Goal: Information Seeking & Learning: Learn about a topic

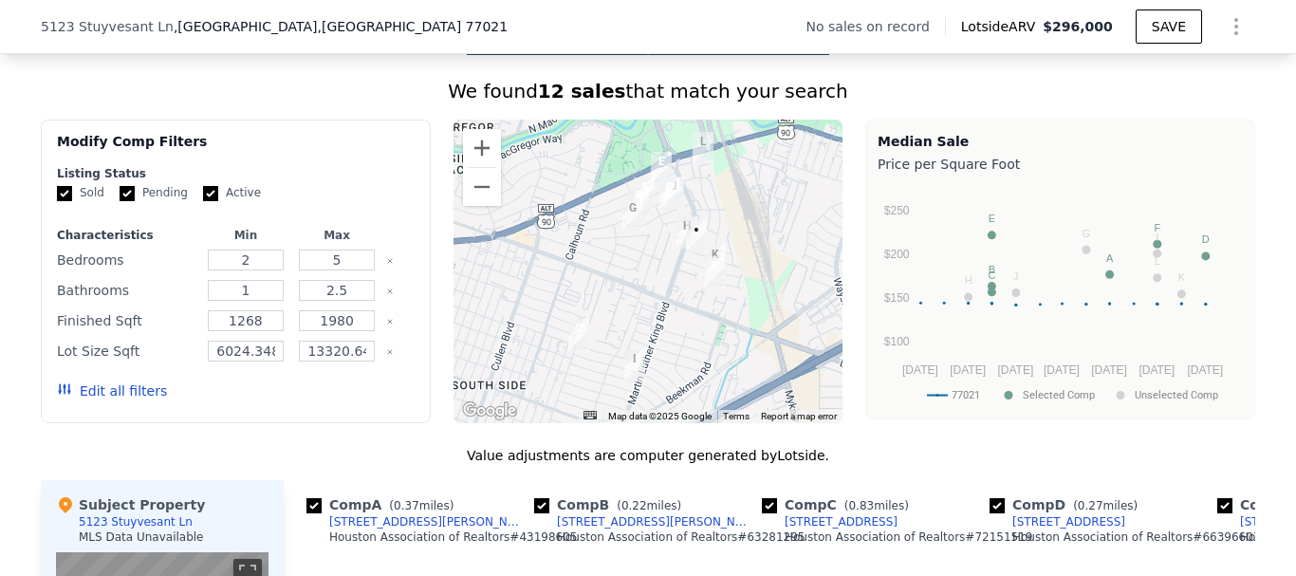
scroll to position [1417, 0]
click at [640, 194] on img "4911 Marietta Ln" at bounding box center [644, 192] width 21 height 32
click at [640, 199] on img "4850 Marietta Ln" at bounding box center [638, 201] width 21 height 32
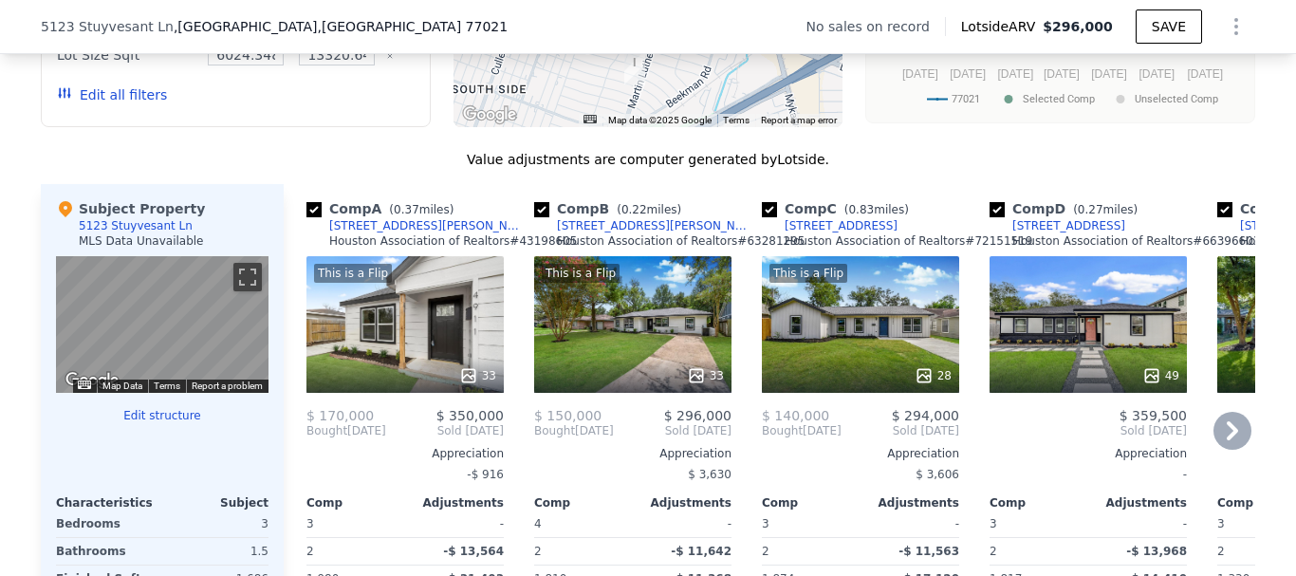
scroll to position [1701, 0]
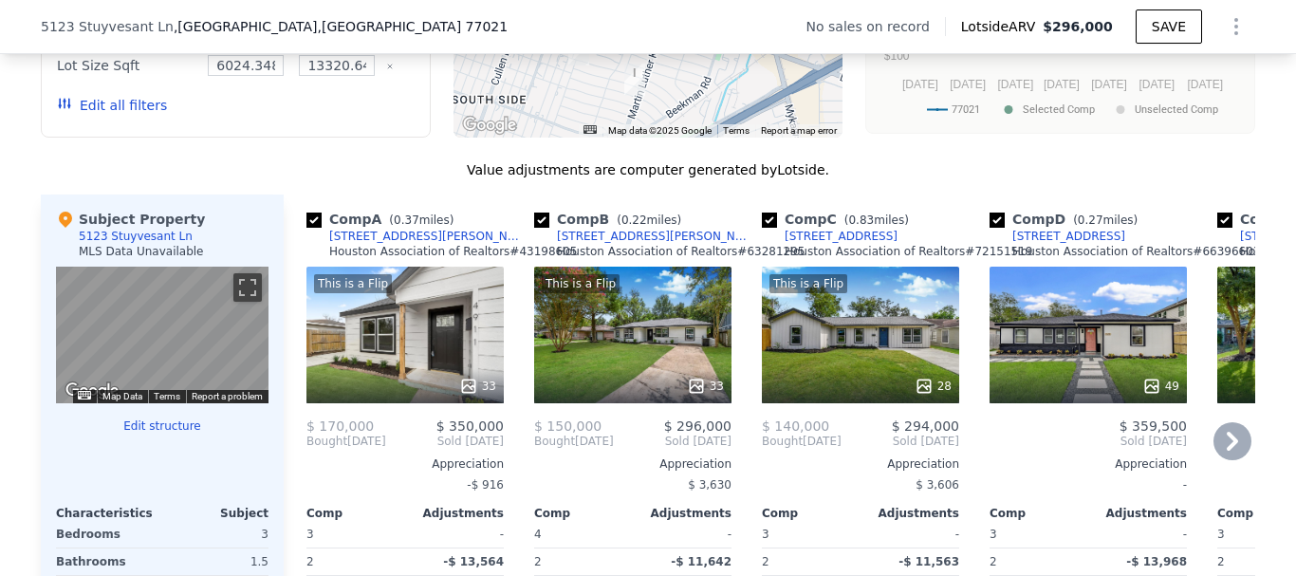
click at [343, 244] on div "[STREET_ADDRESS][PERSON_NAME]" at bounding box center [427, 236] width 197 height 15
click at [598, 259] on div "Houston Association of Realtors # 63281295" at bounding box center [681, 251] width 248 height 15
click at [583, 244] on div "5222 Newkirk Ln" at bounding box center [655, 236] width 197 height 15
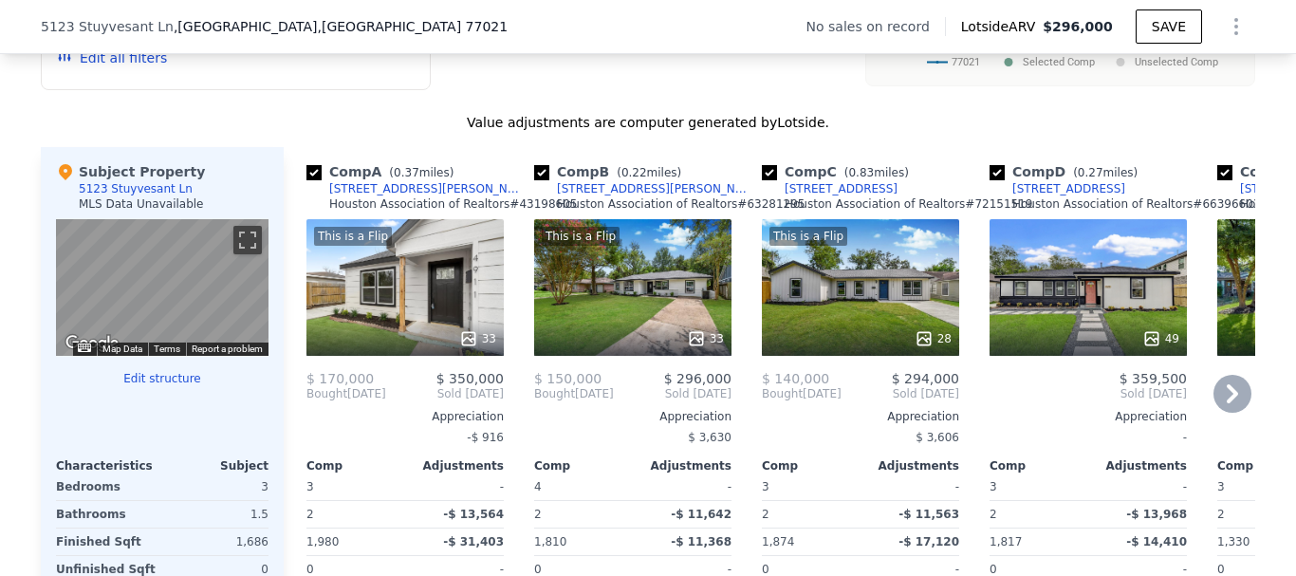
scroll to position [1796, 0]
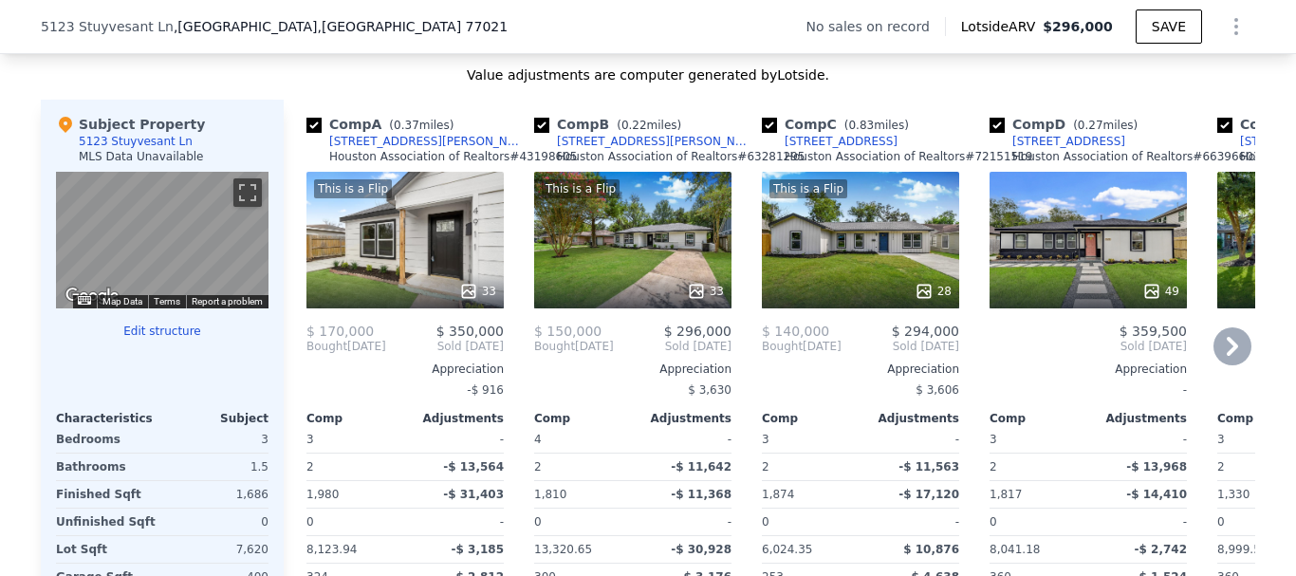
click at [800, 149] on div "4906 Perry St" at bounding box center [841, 141] width 113 height 15
click at [1020, 149] on div "5023 Ventura Ln" at bounding box center [1068, 141] width 113 height 15
click at [1227, 352] on icon at bounding box center [1232, 346] width 11 height 19
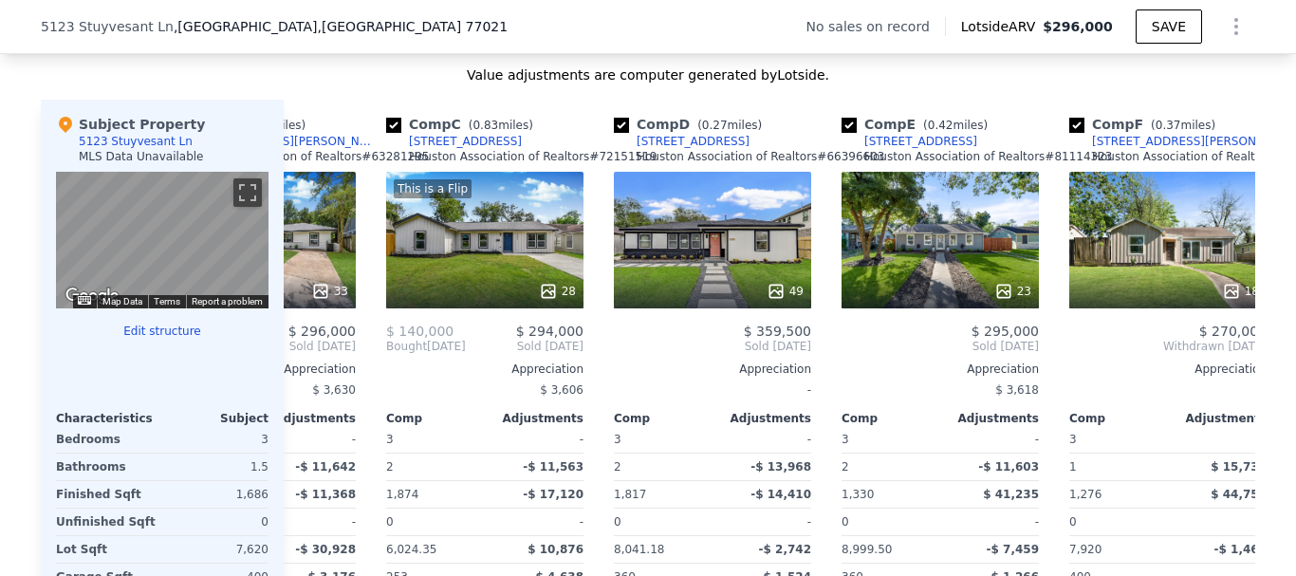
scroll to position [0, 455]
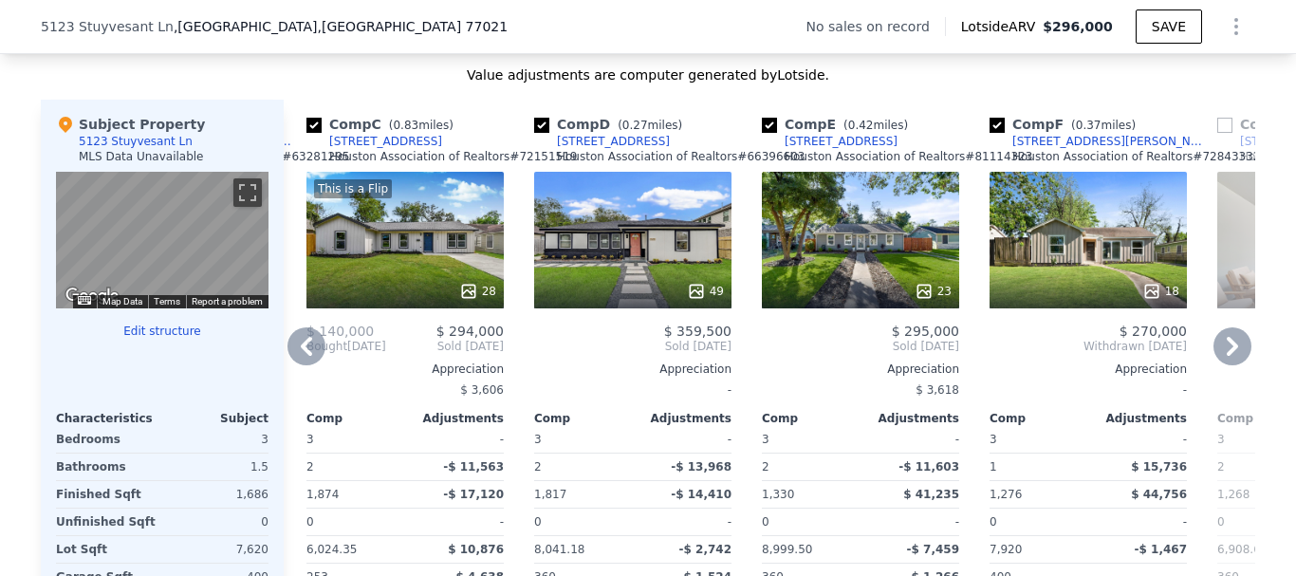
click at [785, 149] on div "[STREET_ADDRESS]" at bounding box center [841, 141] width 113 height 15
click at [999, 148] on link "[STREET_ADDRESS][PERSON_NAME]" at bounding box center [1100, 141] width 220 height 15
click at [1033, 149] on div "[STREET_ADDRESS][PERSON_NAME]" at bounding box center [1110, 141] width 197 height 15
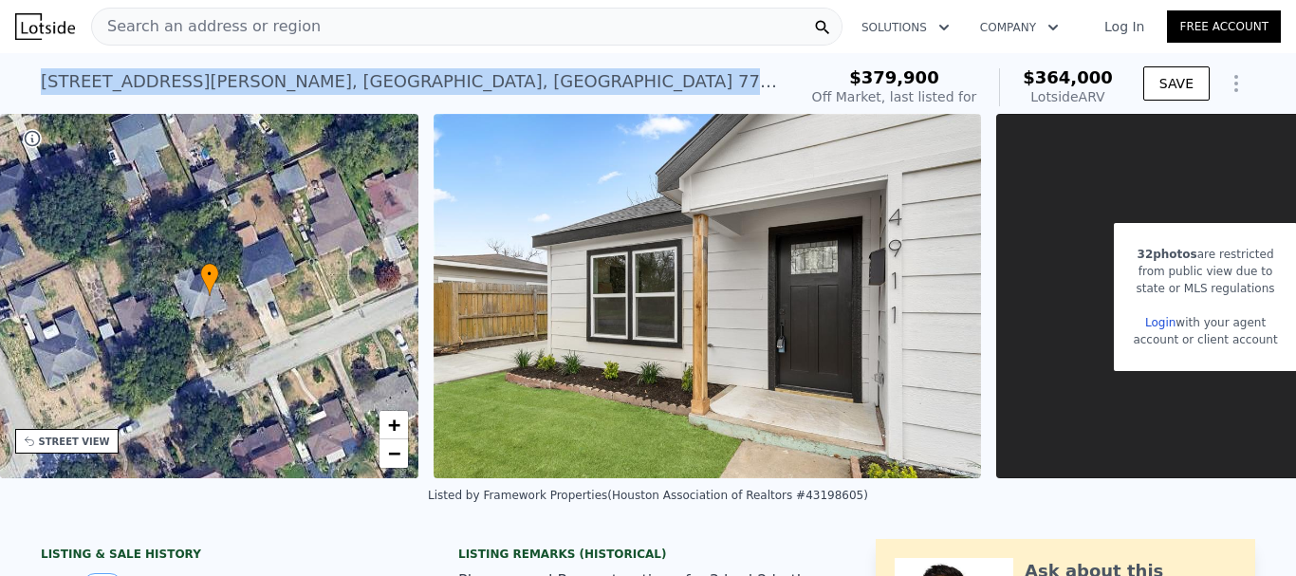
drag, startPoint x: 330, startPoint y: 92, endPoint x: 23, endPoint y: 94, distance: 307.4
click at [23, 94] on div "4911 Marietta Ln , Houston , TX 77021 No sales on record (~ARV $364k ) $379,900…" at bounding box center [648, 83] width 1296 height 61
copy div "4911 Marietta Ln , Houston , TX 77021"
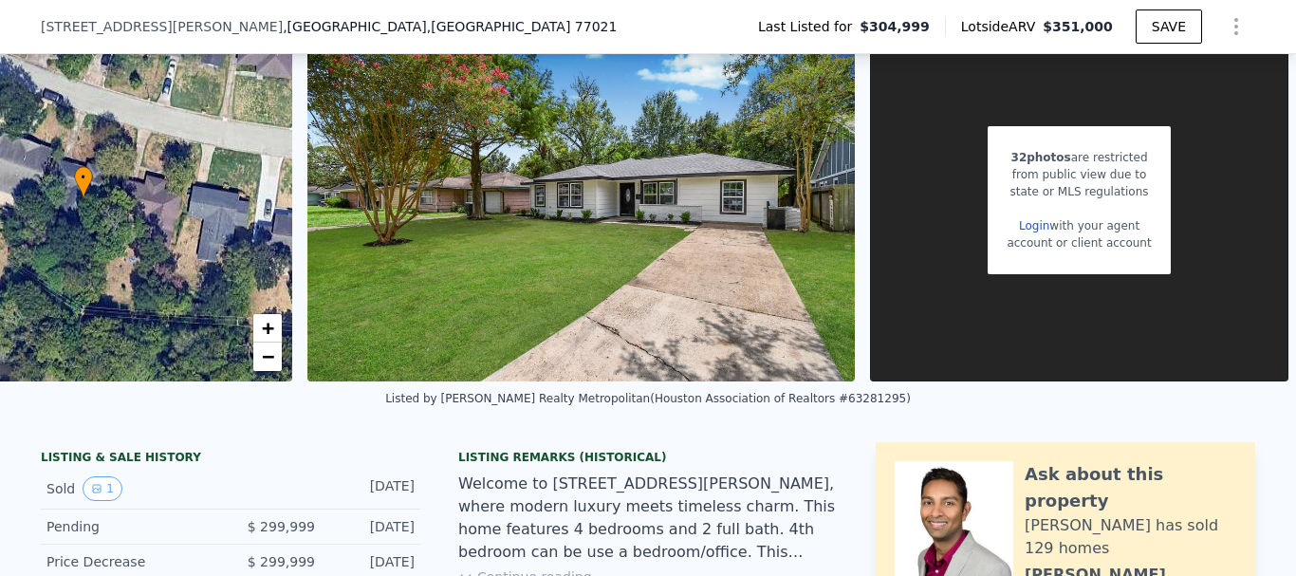
scroll to position [88, 0]
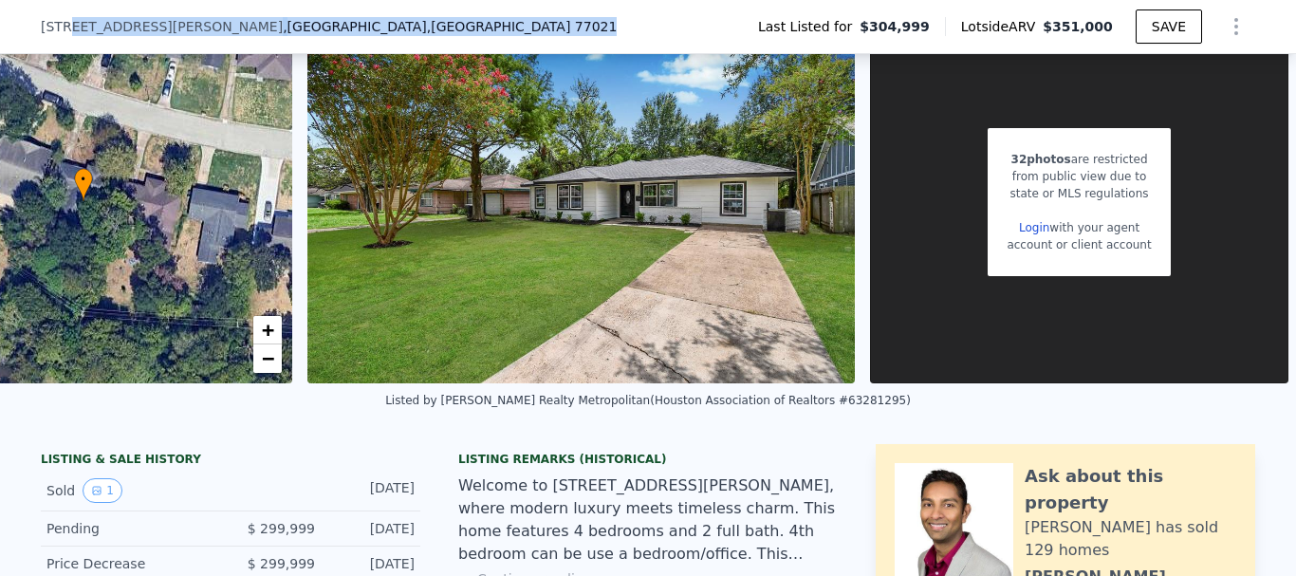
drag, startPoint x: 281, startPoint y: 18, endPoint x: 60, endPoint y: 28, distance: 221.3
click at [60, 28] on div "5222 Newkirk Ln , Houston , TX 77021 Last Listed for $304,999 Lotside ARV $351,…" at bounding box center [648, 26] width 1214 height 53
click at [296, 16] on div "5222 Newkirk Ln , Houston , TX 77021 Last Listed for $304,999 Lotside ARV $351,…" at bounding box center [648, 26] width 1214 height 53
drag, startPoint x: 377, startPoint y: 28, endPoint x: 10, endPoint y: 28, distance: 366.2
click at [10, 28] on div "5222 Newkirk Ln , Houston , TX 77021 Last Listed for $304,999 Lotside ARV $351,…" at bounding box center [648, 27] width 1296 height 54
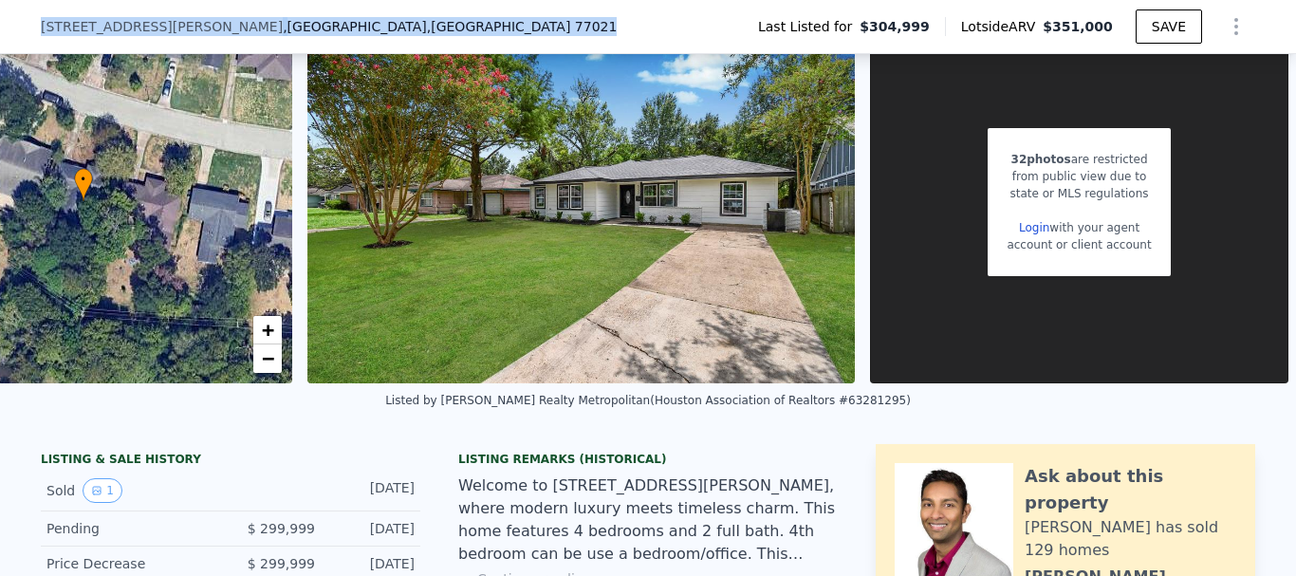
copy div "5222 Newkirk Ln , Houston , TX 77021"
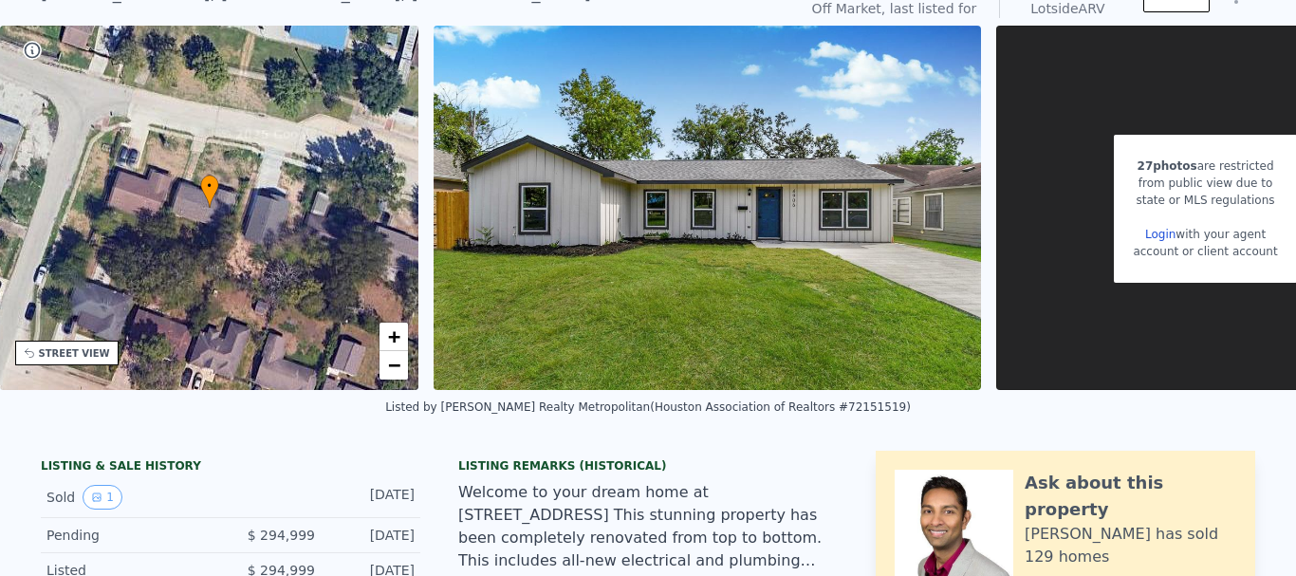
scroll to position [7, 0]
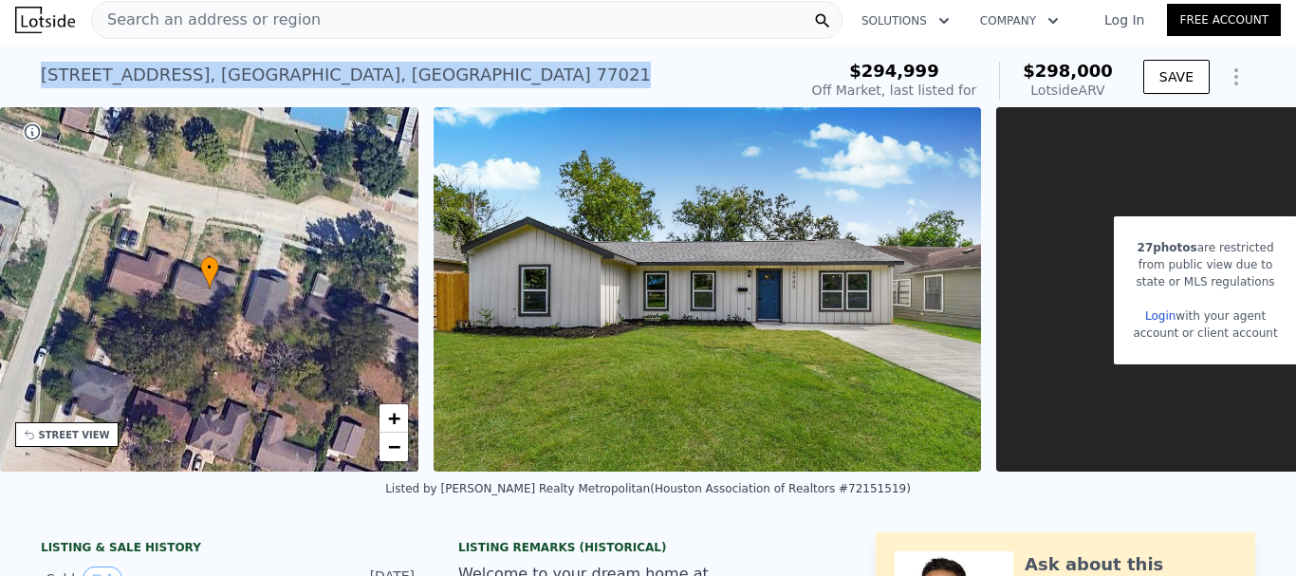
drag, startPoint x: 75, startPoint y: 76, endPoint x: 346, endPoint y: 90, distance: 271.7
click at [346, 90] on div "4906 Perry St , Houston , TX 77021 No sales on record (~ARV $298k ) $294,999 Of…" at bounding box center [648, 76] width 1296 height 61
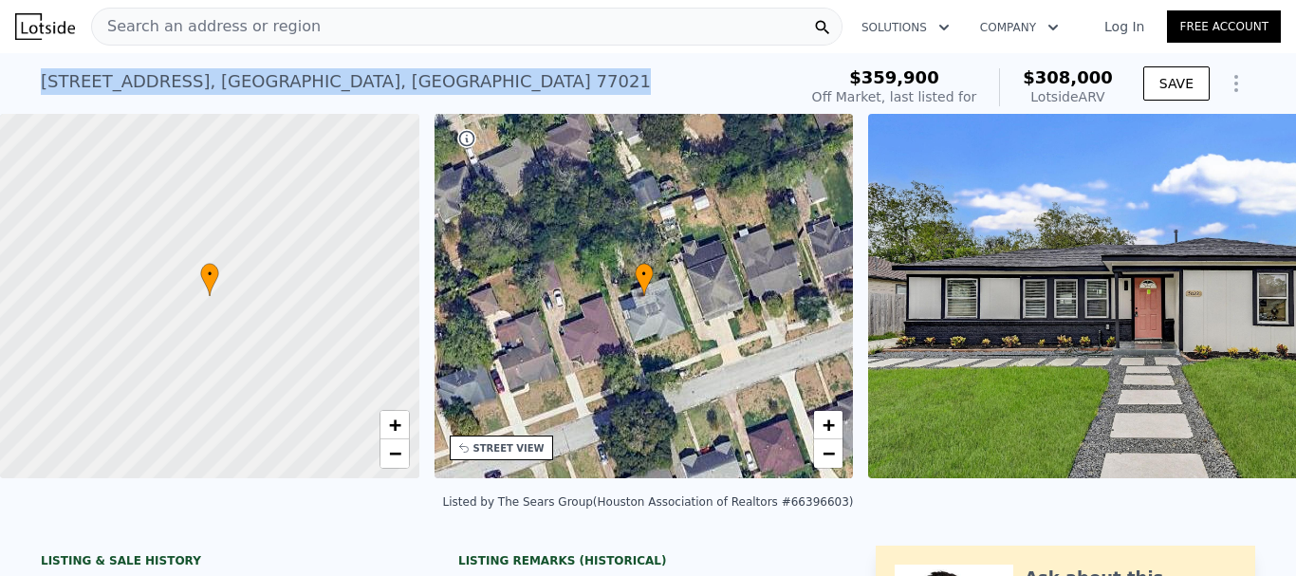
drag, startPoint x: 32, startPoint y: 78, endPoint x: 323, endPoint y: 78, distance: 290.3
click at [323, 78] on div "5023 Ventura Ln , Houston , TX 77021 No sales on record (~ARV $308k ) $359,900 …" at bounding box center [648, 83] width 1296 height 61
copy div "5023 Ventura Ln , Houston , TX 77021"
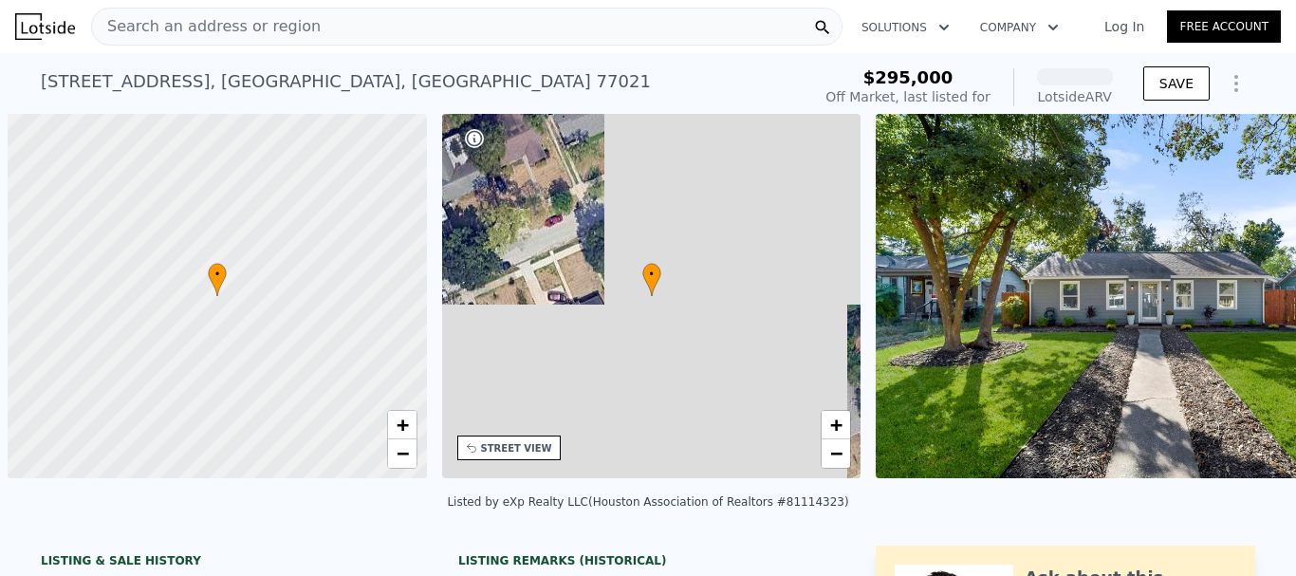
scroll to position [0, 8]
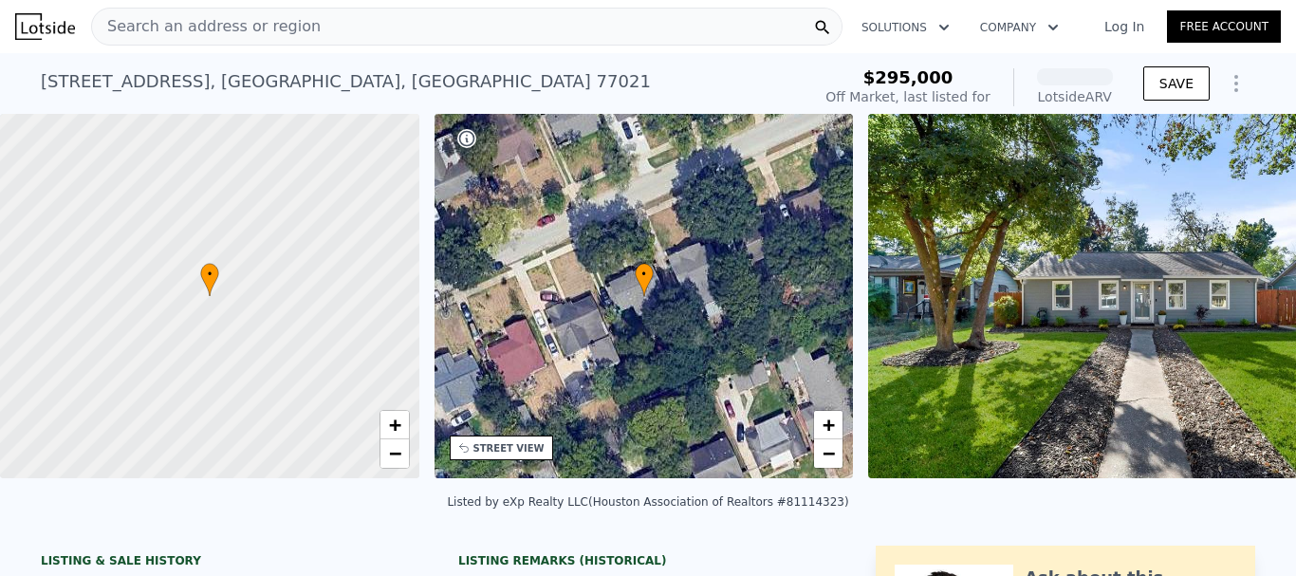
click at [363, 83] on div at bounding box center [209, 296] width 503 height 437
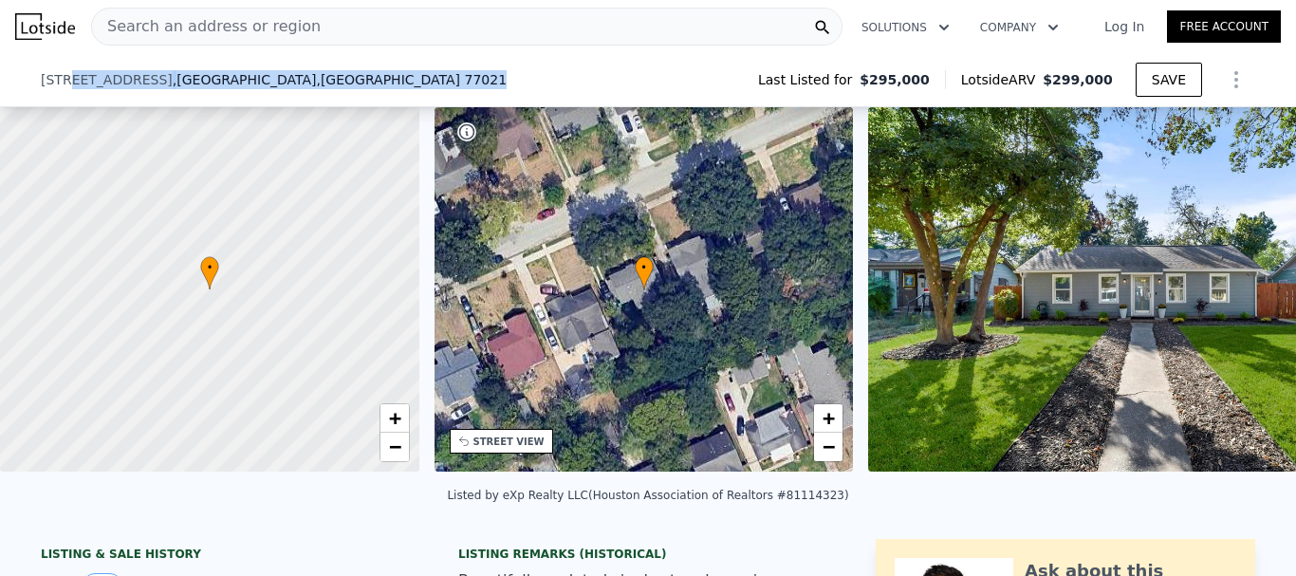
scroll to position [0, 0]
click at [31, 74] on div "5020 Winnetka St , Houston , TX 77021 Last Listed for $295,000 Lotside ARV $299…" at bounding box center [648, 80] width 1296 height 54
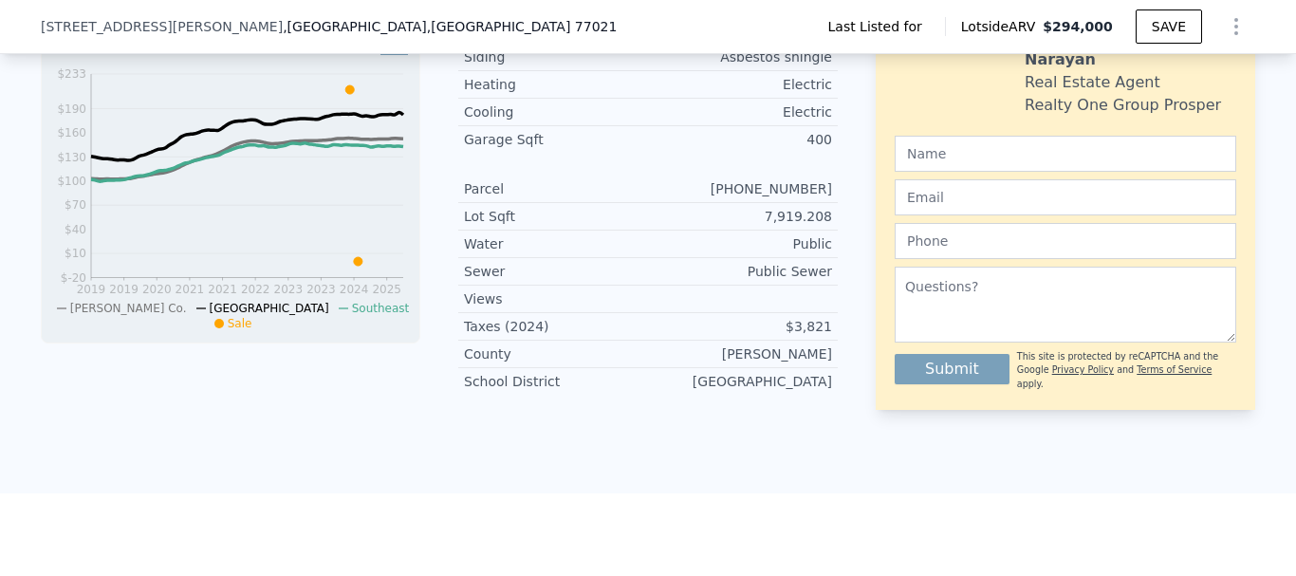
scroll to position [373, 0]
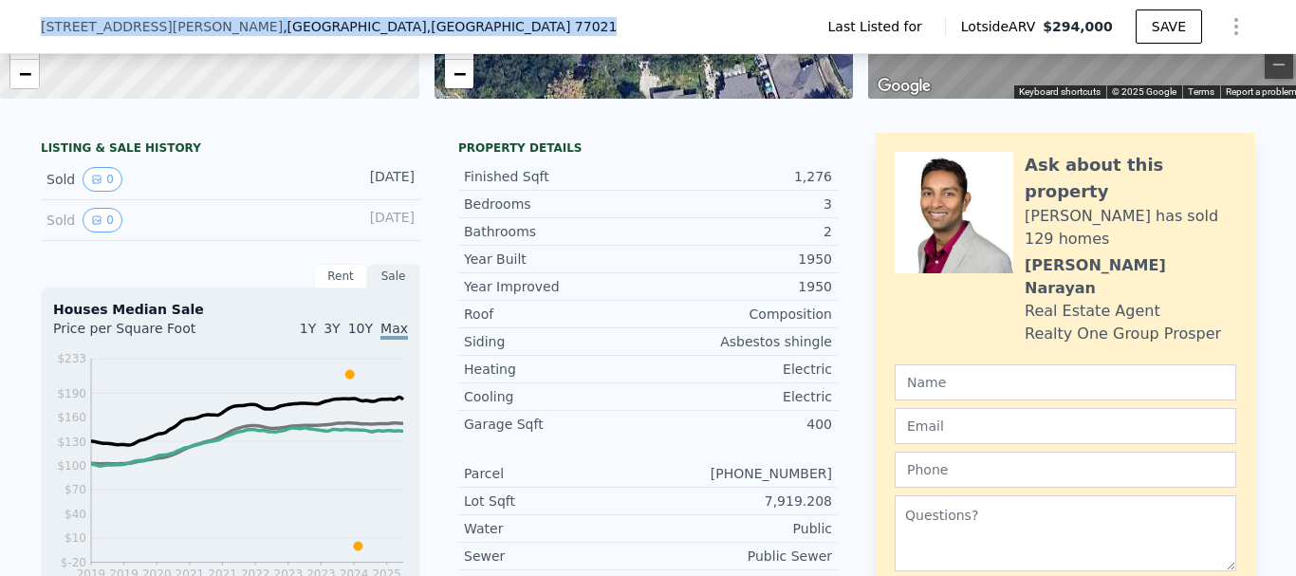
drag, startPoint x: 268, startPoint y: 30, endPoint x: 23, endPoint y: 26, distance: 244.8
click at [23, 26] on div "[STREET_ADDRESS][PERSON_NAME] Last Listed for Lotside ARV $294,000 SAVE" at bounding box center [648, 27] width 1296 height 54
copy div "[STREET_ADDRESS][PERSON_NAME]"
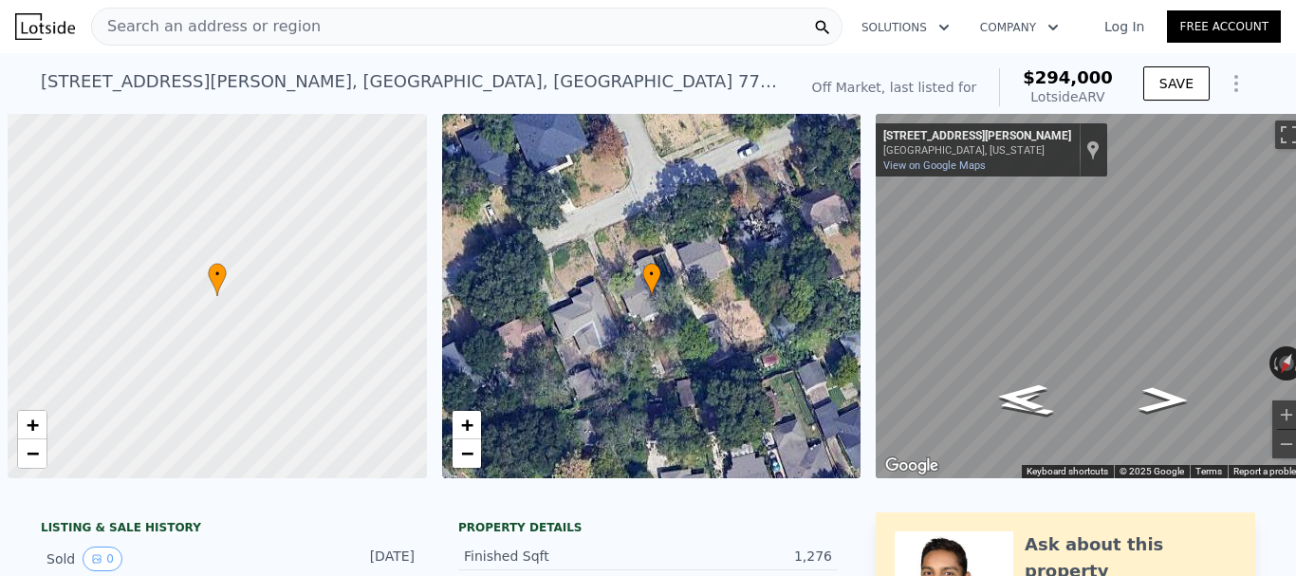
scroll to position [0, 8]
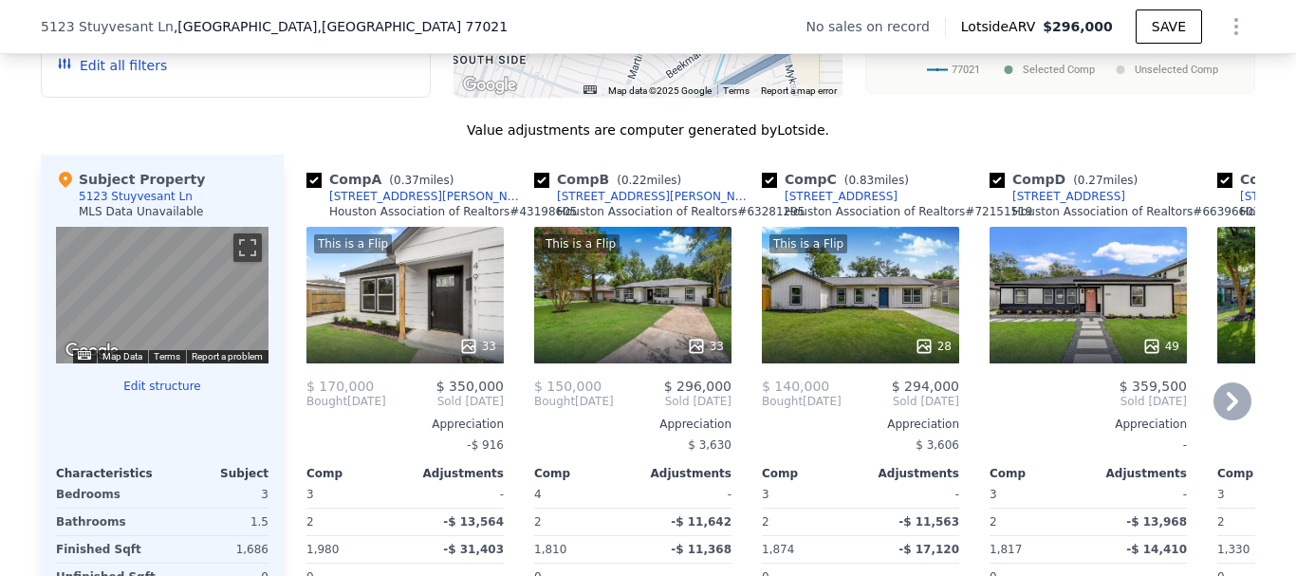
scroll to position [1701, 0]
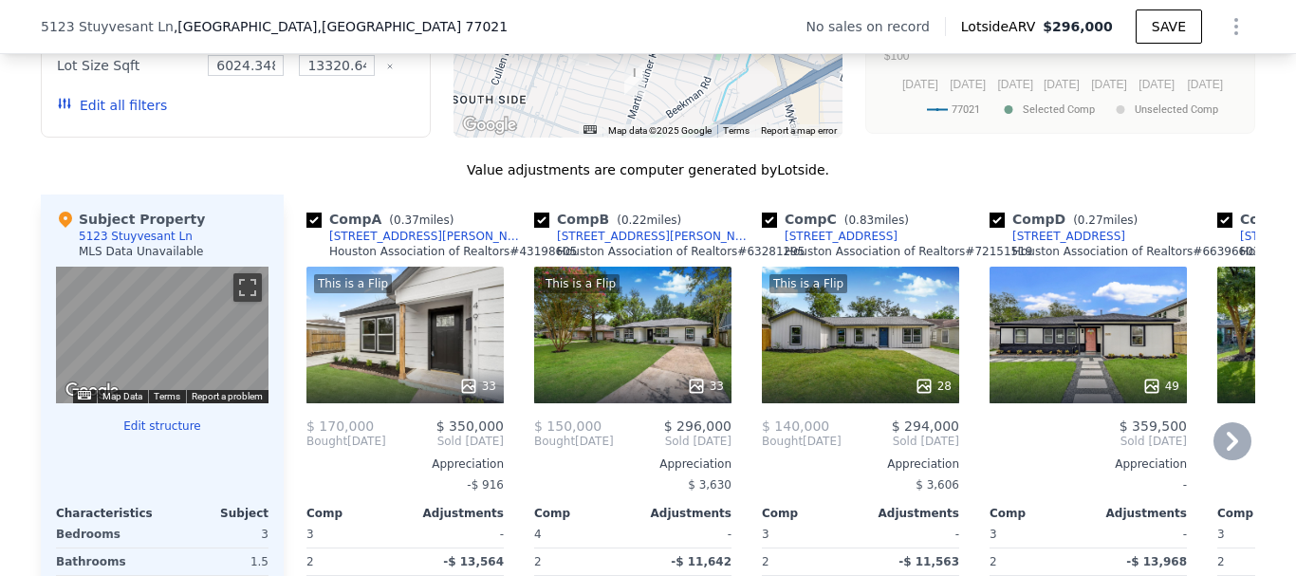
click at [1227, 460] on icon at bounding box center [1233, 441] width 38 height 38
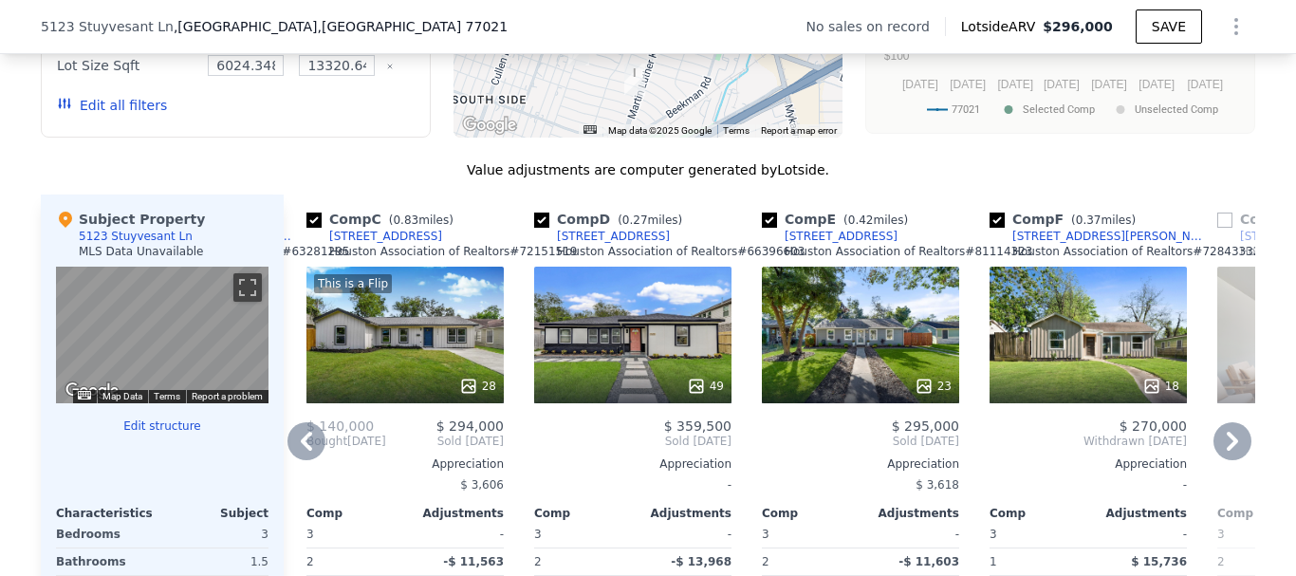
click at [1227, 451] on icon at bounding box center [1232, 441] width 11 height 19
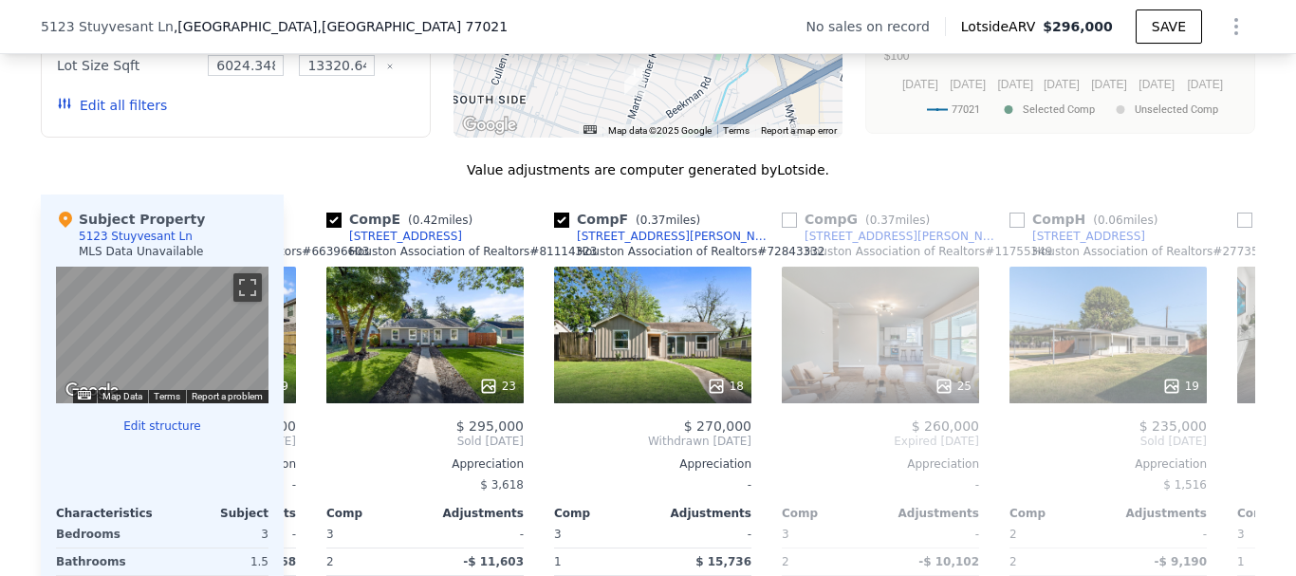
scroll to position [0, 911]
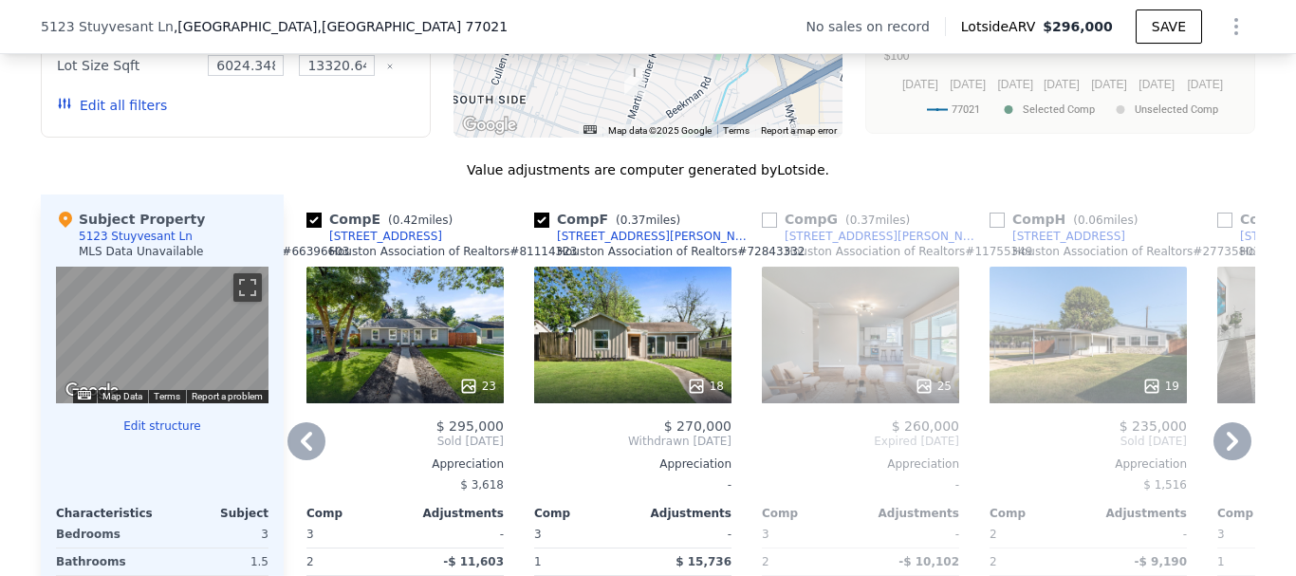
click at [790, 259] on div "Houston Association of Realtors # 11755349" at bounding box center [909, 251] width 248 height 15
click at [794, 244] on div "[STREET_ADDRESS][PERSON_NAME]" at bounding box center [883, 236] width 197 height 15
click at [1091, 244] on div "[STREET_ADDRESS]" at bounding box center [1068, 236] width 113 height 15
click at [1223, 454] on icon at bounding box center [1233, 441] width 38 height 38
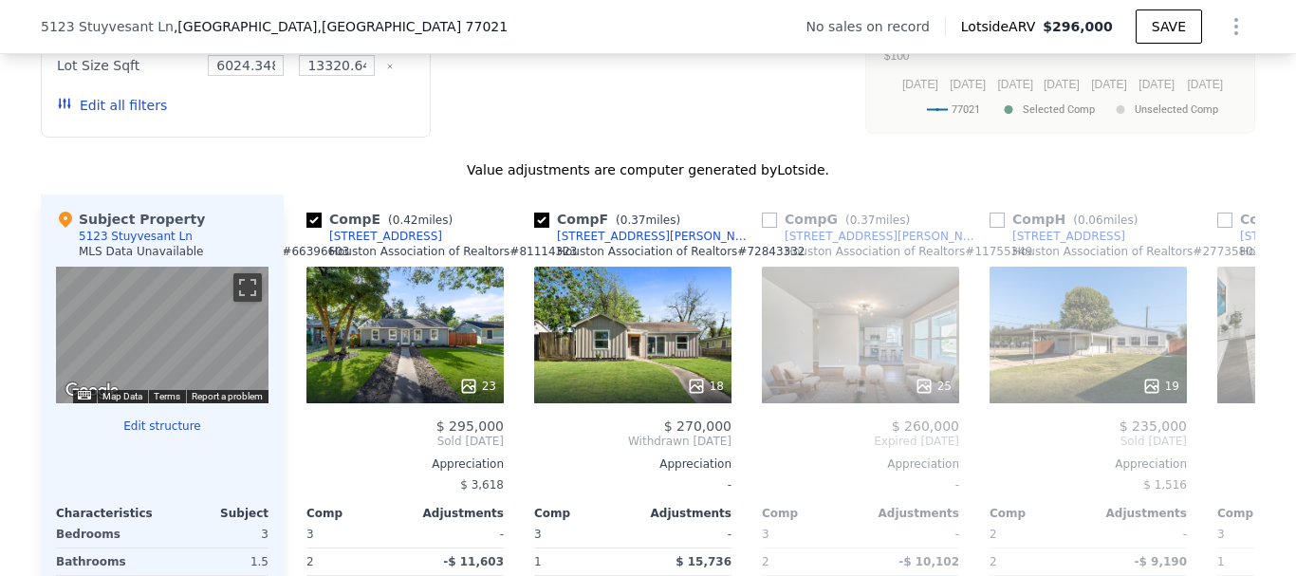
scroll to position [0, 1366]
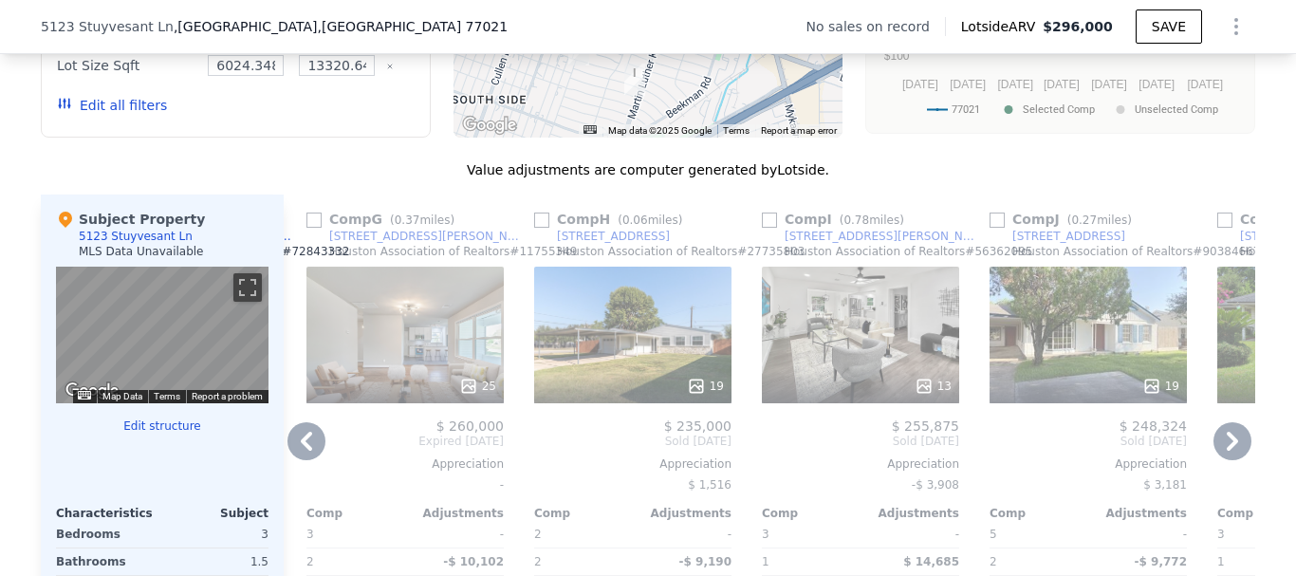
click at [1057, 244] on div "[STREET_ADDRESS]" at bounding box center [1068, 236] width 113 height 15
click at [1227, 451] on icon at bounding box center [1232, 441] width 11 height 19
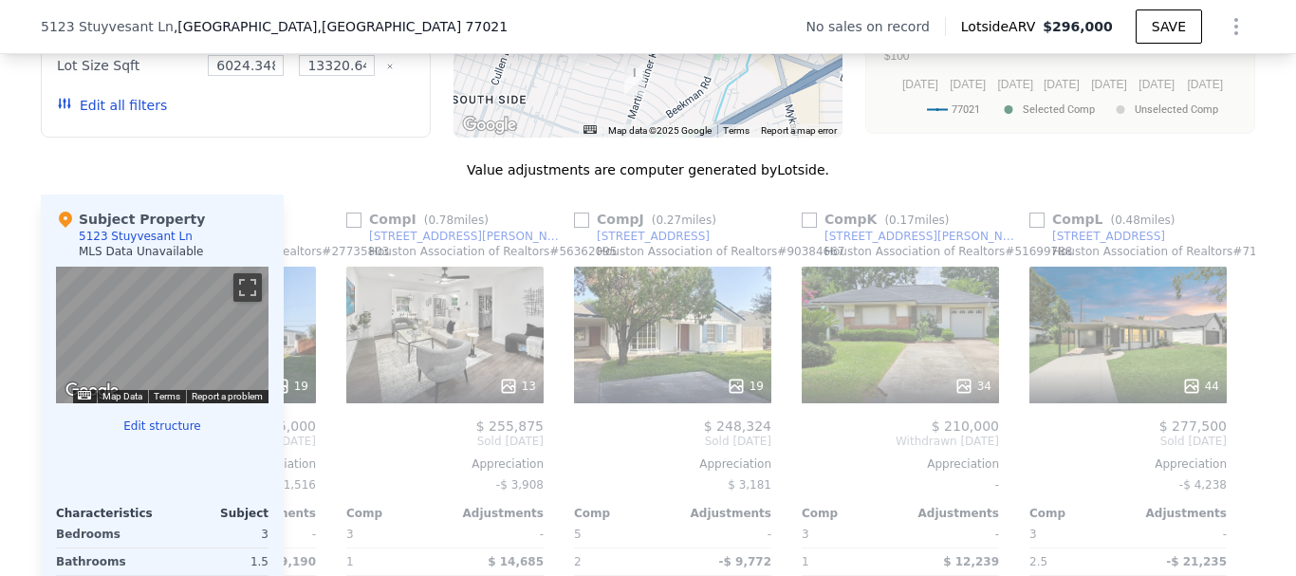
scroll to position [0, 1807]
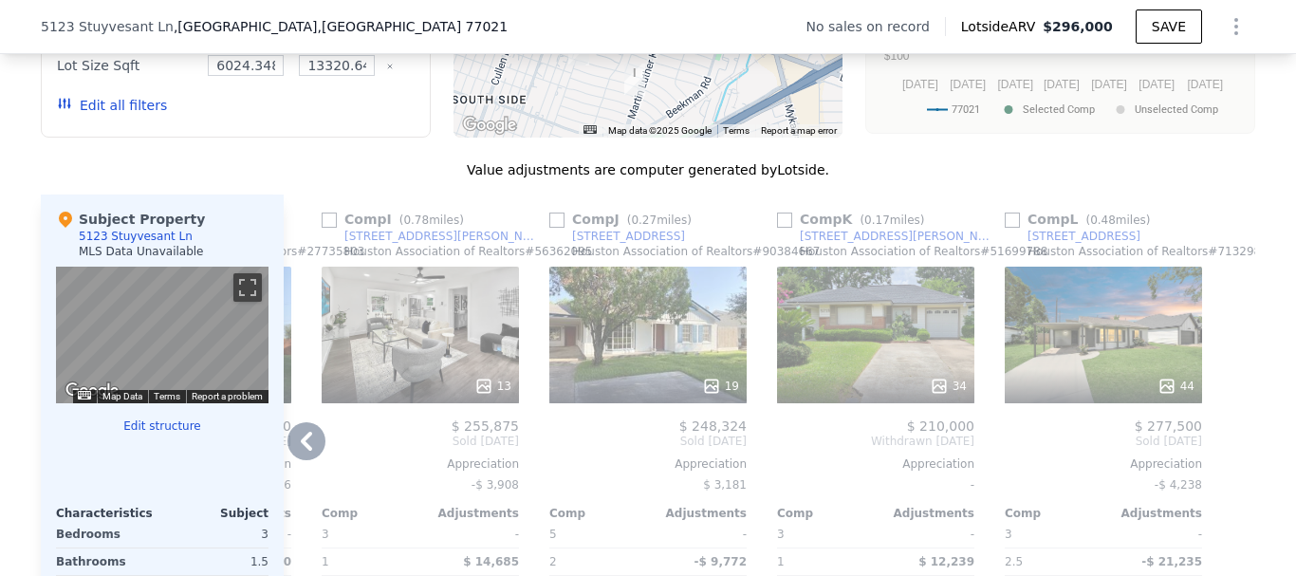
click at [838, 244] on div "[STREET_ADDRESS][PERSON_NAME]" at bounding box center [898, 236] width 197 height 15
click at [1052, 258] on div "Houston Association of Realtors # 71329828" at bounding box center [1152, 251] width 248 height 15
click at [1060, 244] on div "5119 Winnetka St" at bounding box center [1084, 236] width 113 height 15
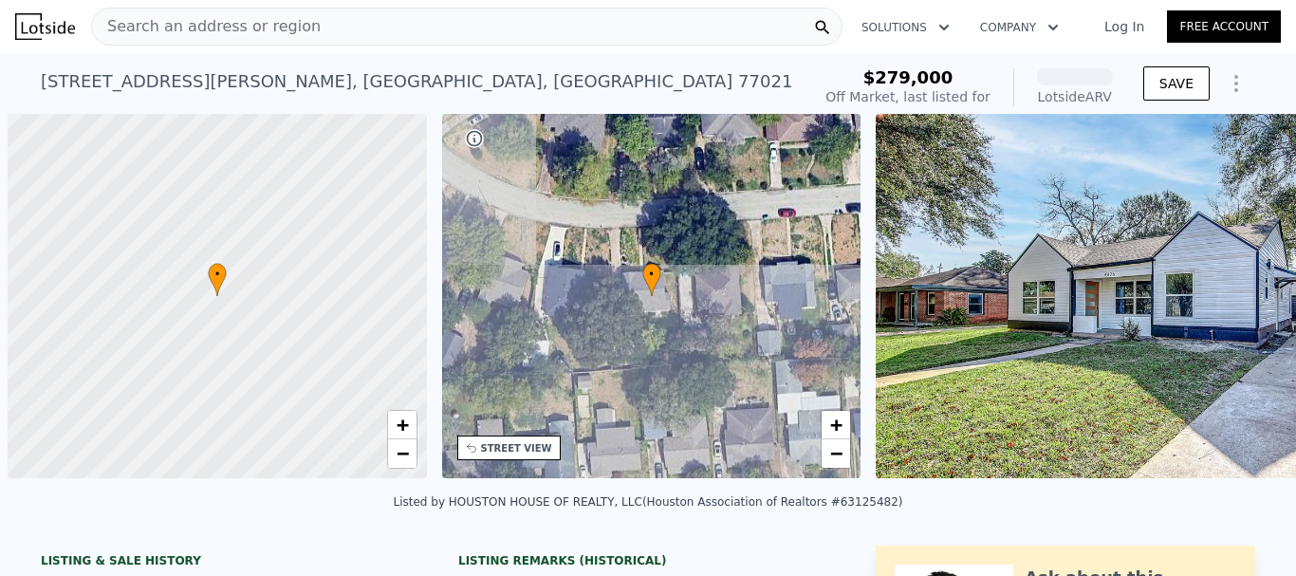
scroll to position [0, 8]
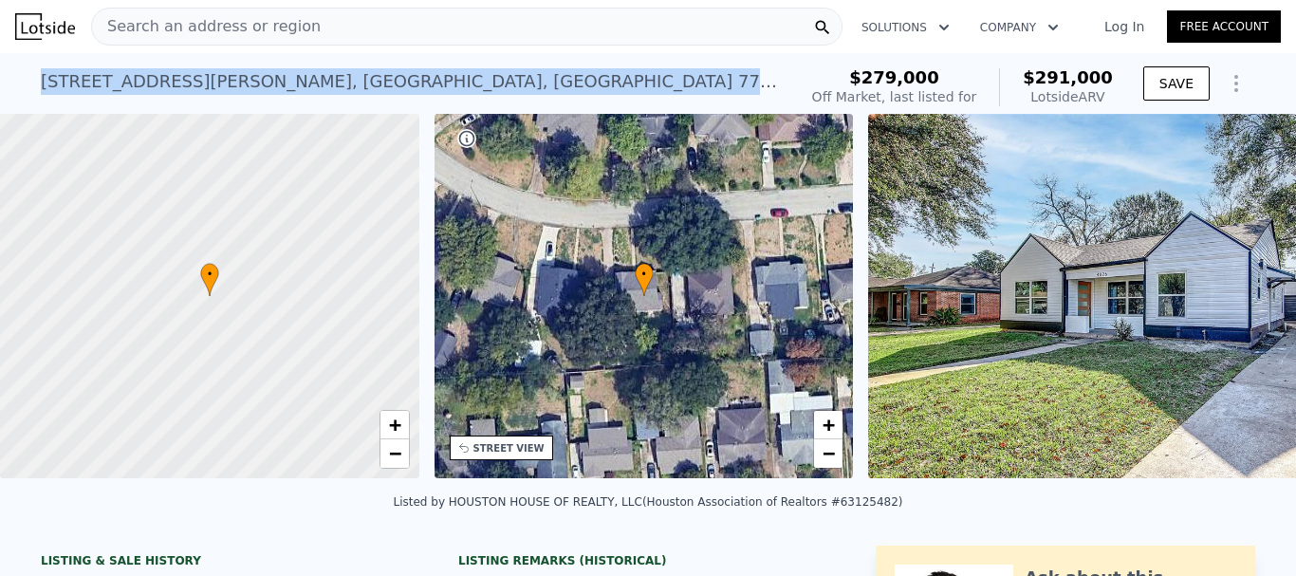
drag, startPoint x: 12, startPoint y: 82, endPoint x: 358, endPoint y: 80, distance: 345.4
click at [358, 80] on div "4826 Ventura Ln , Houston , TX 77021 No sales on record (~ARV $291k ) $279,000 …" at bounding box center [648, 83] width 1296 height 61
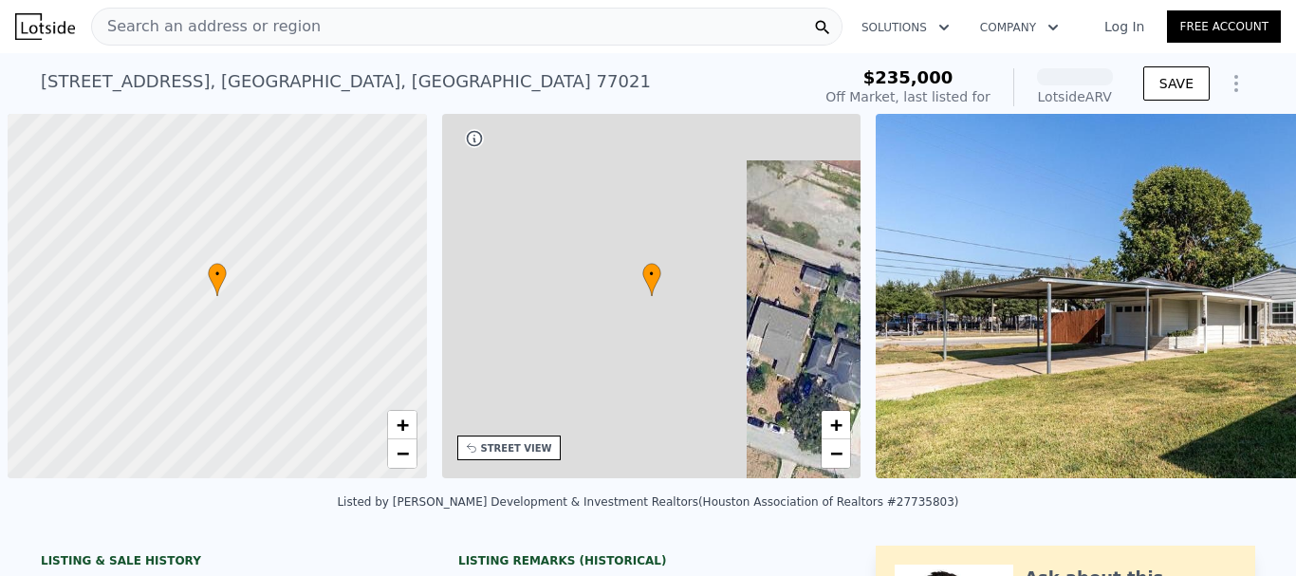
scroll to position [0, 8]
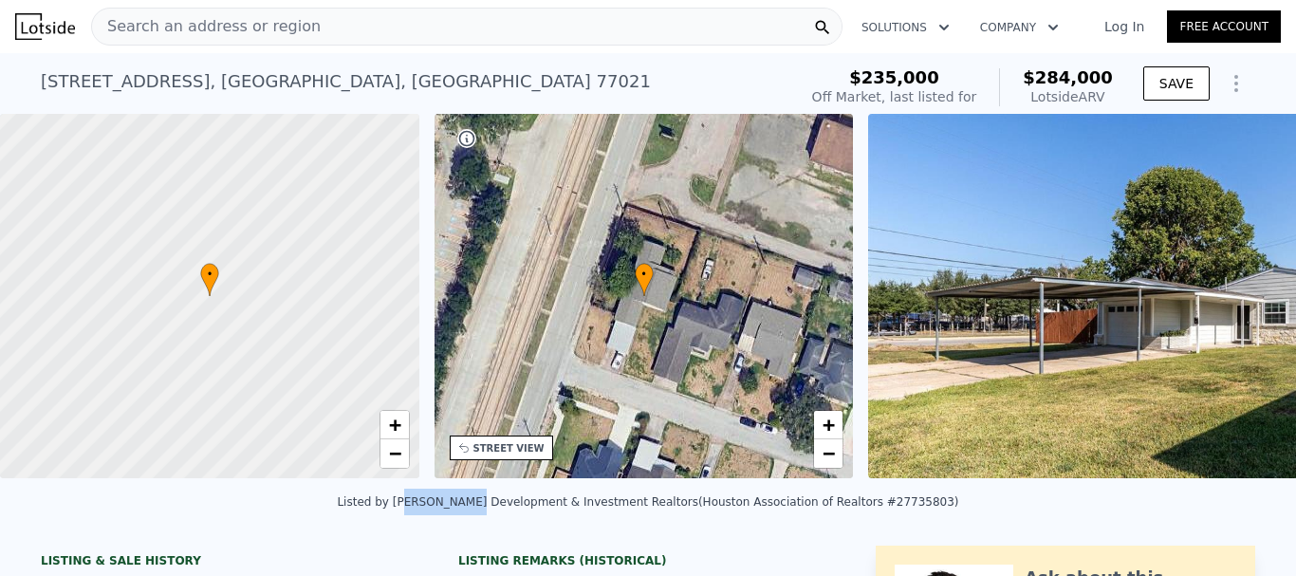
drag, startPoint x: 473, startPoint y: 500, endPoint x: 685, endPoint y: 510, distance: 212.8
click at [685, 510] on div "Listed by [PERSON_NAME] Development & Investment Realtors (Houston Association …" at bounding box center [648, 508] width 1296 height 46
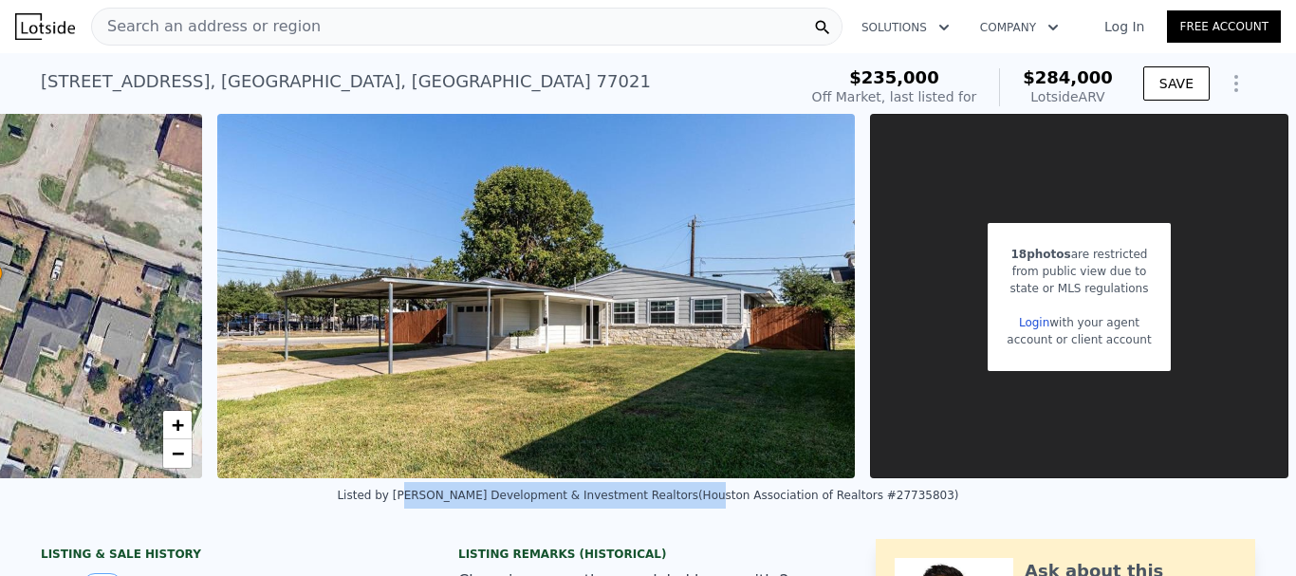
scroll to position [0, 673]
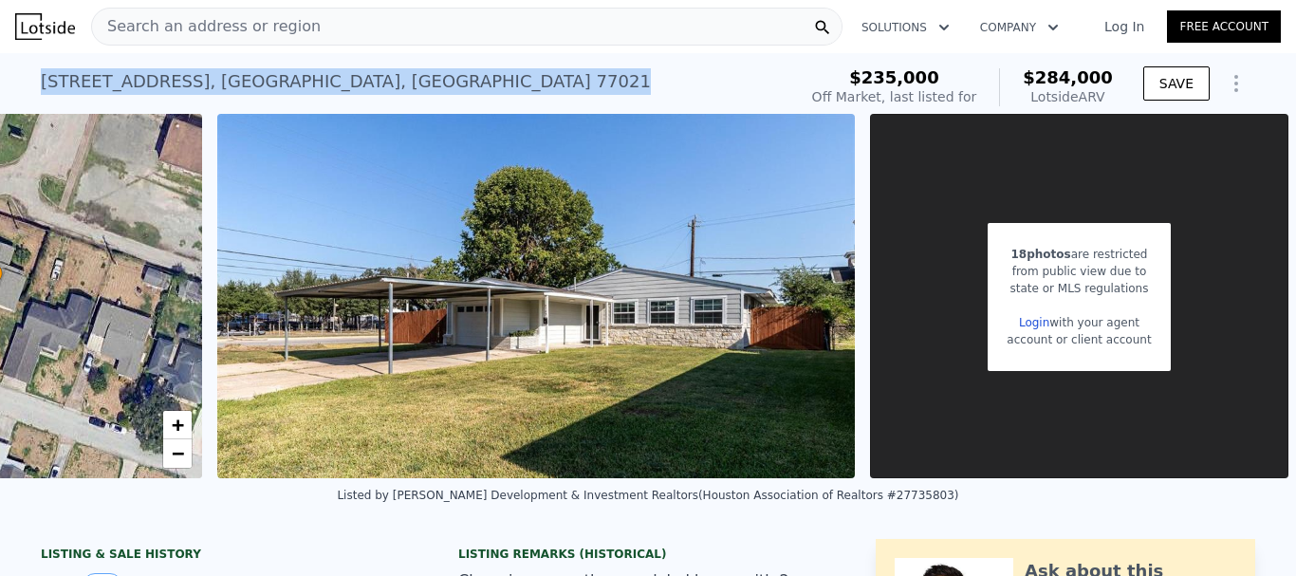
drag, startPoint x: 383, startPoint y: 84, endPoint x: 28, endPoint y: 92, distance: 354.9
click at [28, 92] on div "[STREET_ADDRESS] No sales on record (~ARV $284k ) $235,000 Off Market, last lis…" at bounding box center [648, 83] width 1296 height 61
copy div "[STREET_ADDRESS]"
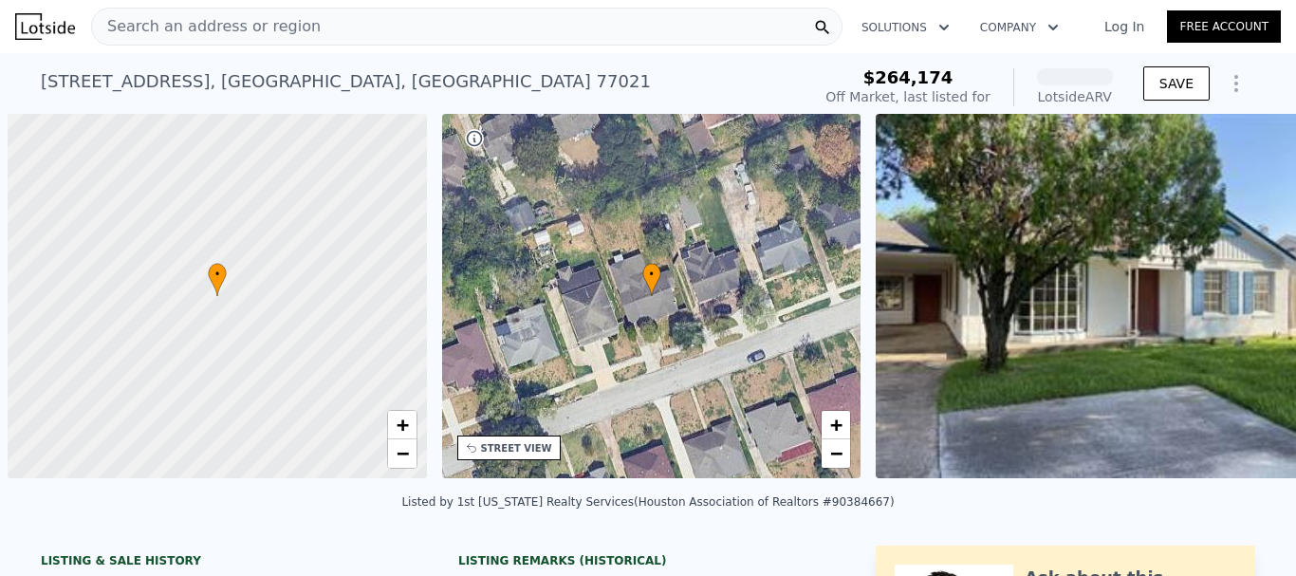
scroll to position [0, 8]
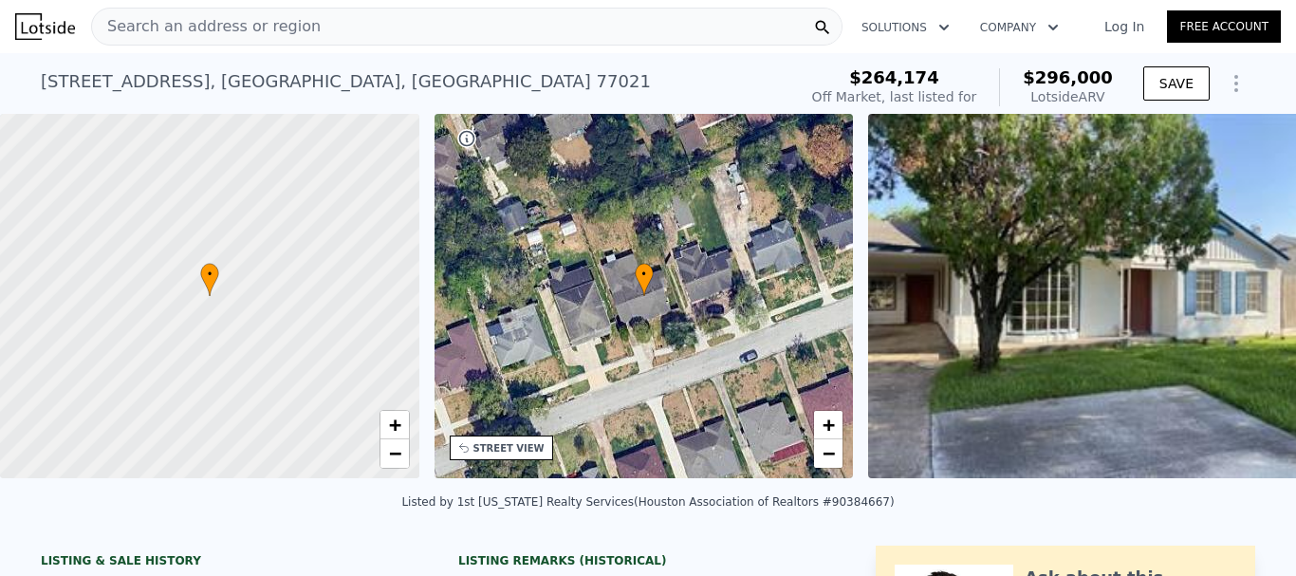
drag, startPoint x: 328, startPoint y: 77, endPoint x: 359, endPoint y: 13, distance: 70.4
click at [352, 77] on div "[STREET_ADDRESS] No sales on record (~ARV $296k ) $264,174 Off Market, last lis…" at bounding box center [648, 83] width 1296 height 61
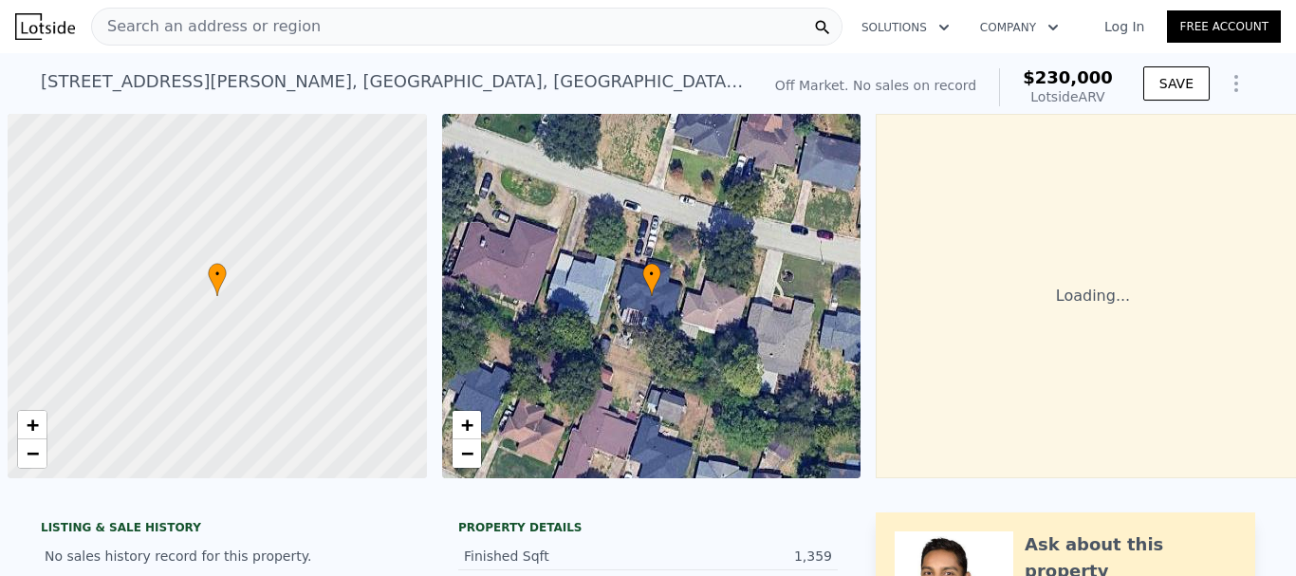
scroll to position [0, 8]
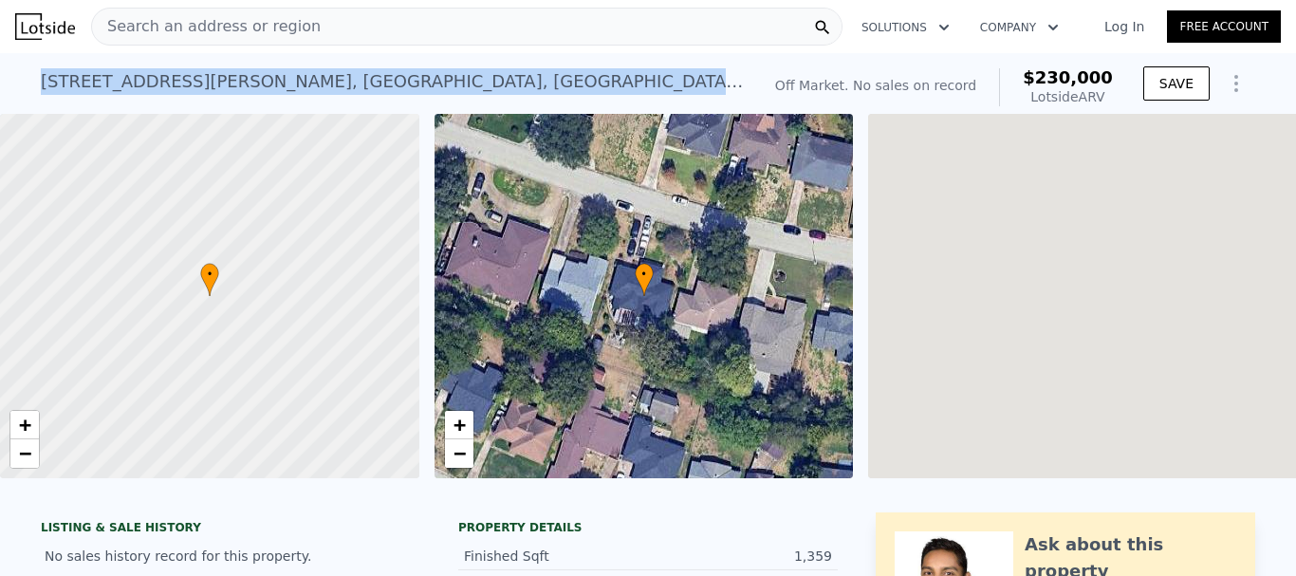
drag, startPoint x: 37, startPoint y: 80, endPoint x: 363, endPoint y: 83, distance: 326.4
click at [363, 83] on div "5218 Cortelyou Ln , Houston , TX 77021 No sales on record (~ARV $230k ) Off Mar…" at bounding box center [648, 83] width 1296 height 61
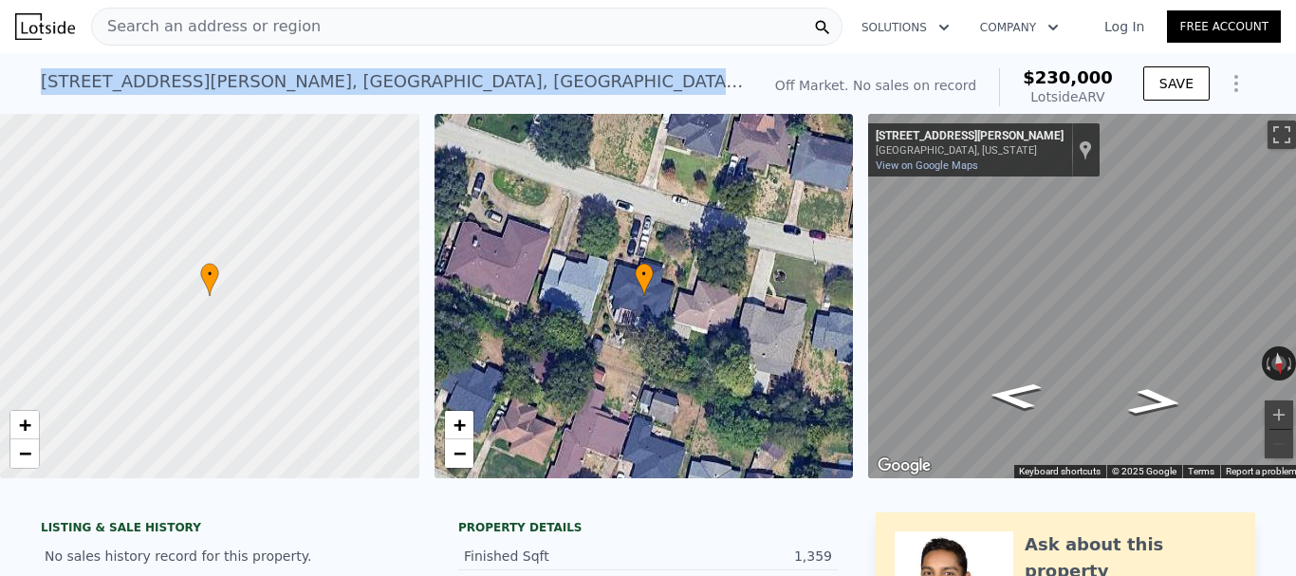
copy div "5218 Cortelyou Ln , Houston , TX 77021"
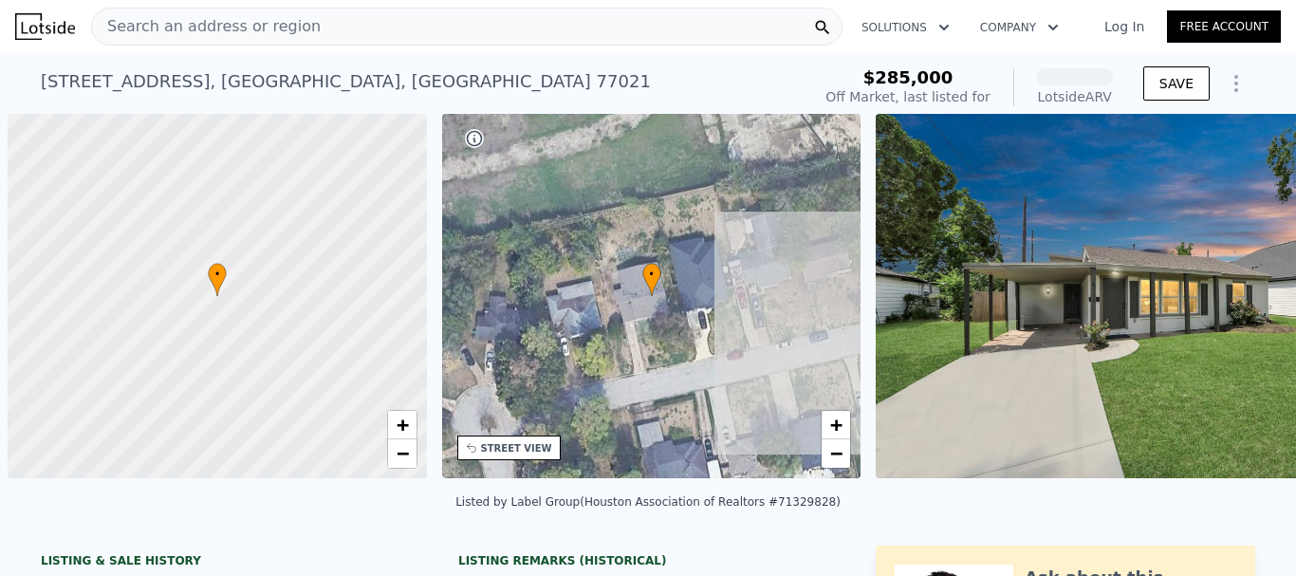
scroll to position [0, 8]
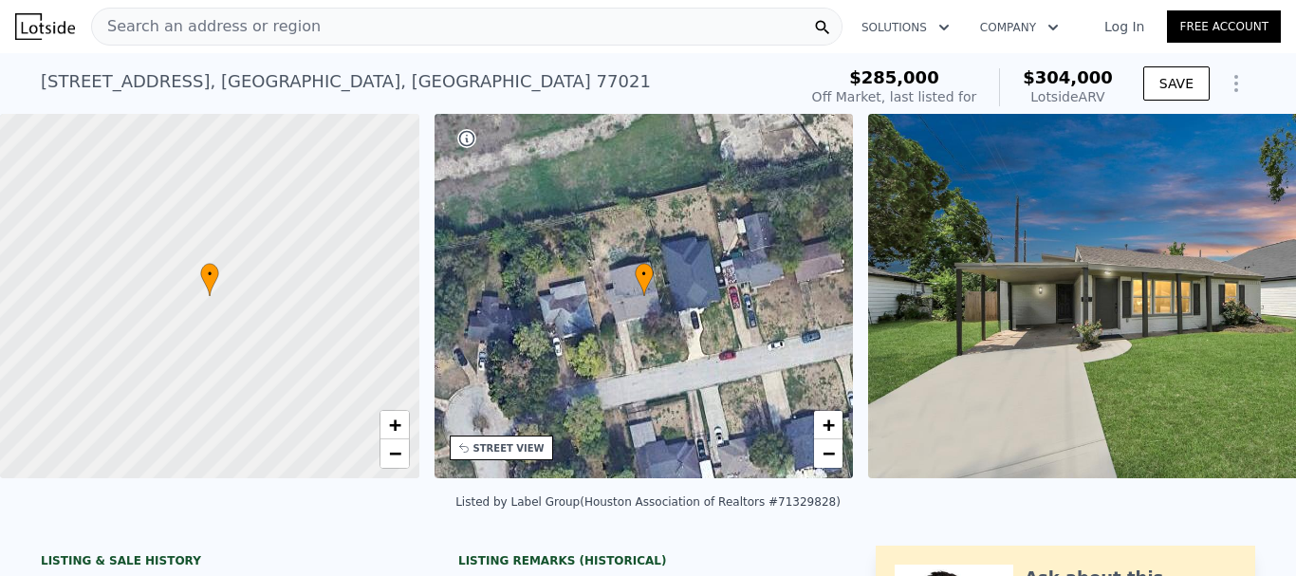
click at [29, 79] on div "[STREET_ADDRESS] No sales on record (~ARV $304k ) $285,000 Off Market, last lis…" at bounding box center [648, 83] width 1296 height 61
